Goal: Task Accomplishment & Management: Use online tool/utility

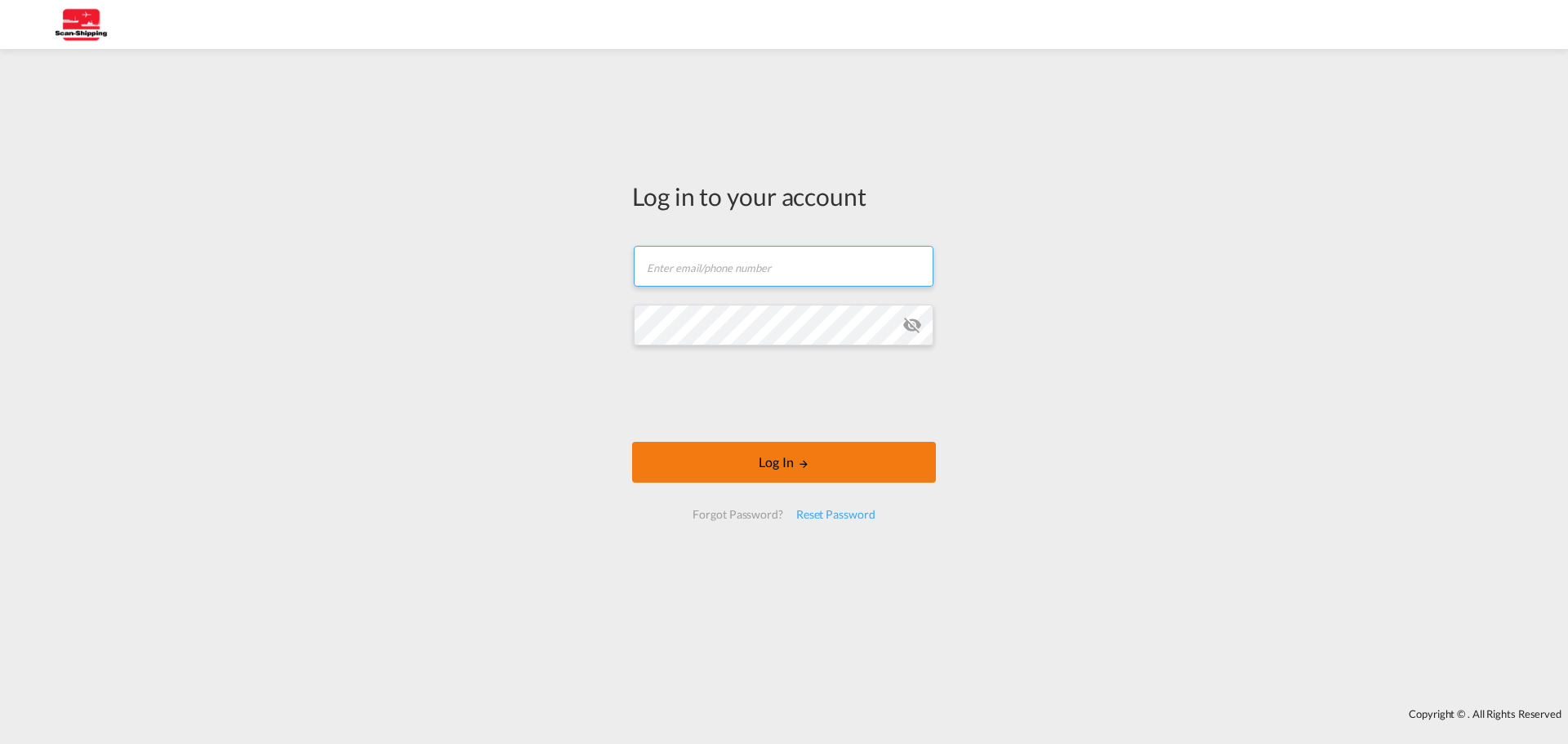
type input "[EMAIL_ADDRESS][DOMAIN_NAME]"
click at [728, 466] on button "Log In" at bounding box center [784, 463] width 303 height 41
